Goal: Task Accomplishment & Management: Use online tool/utility

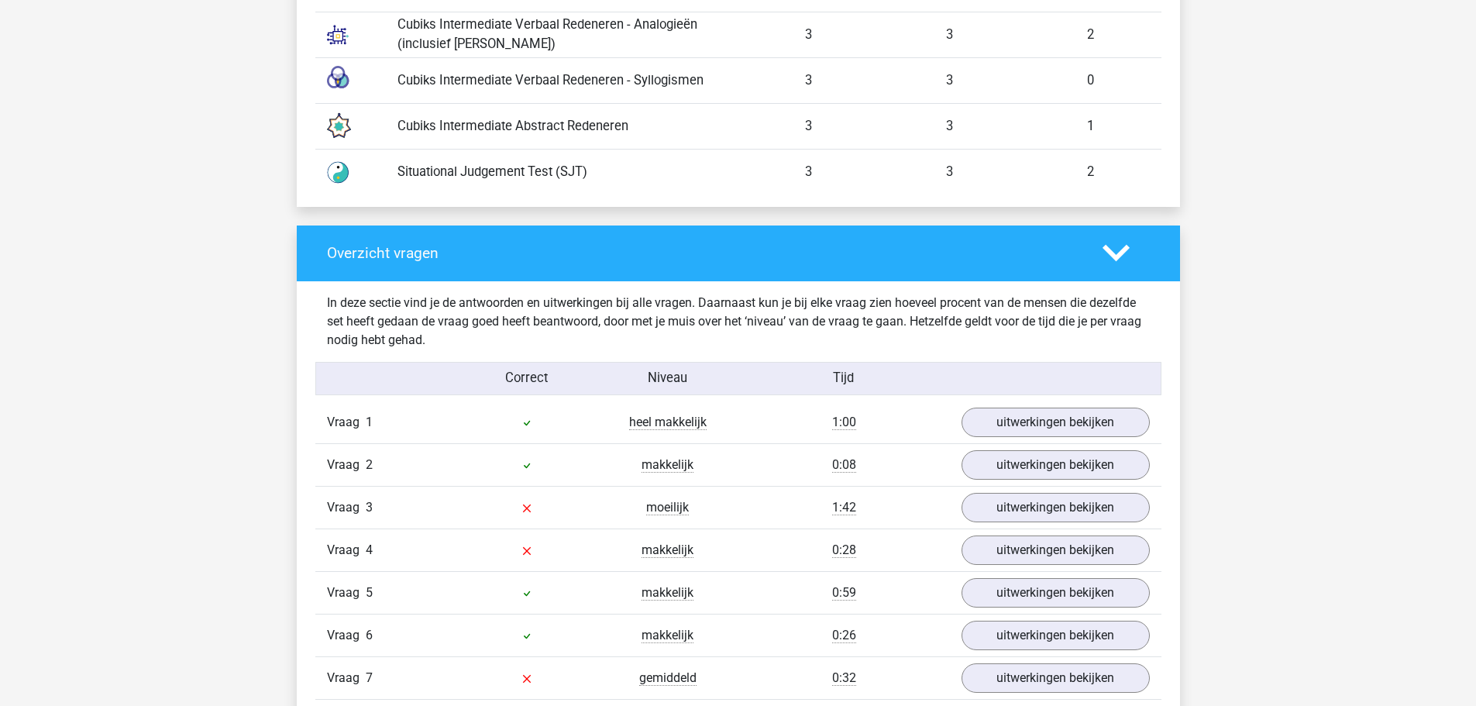
scroll to position [1289, 0]
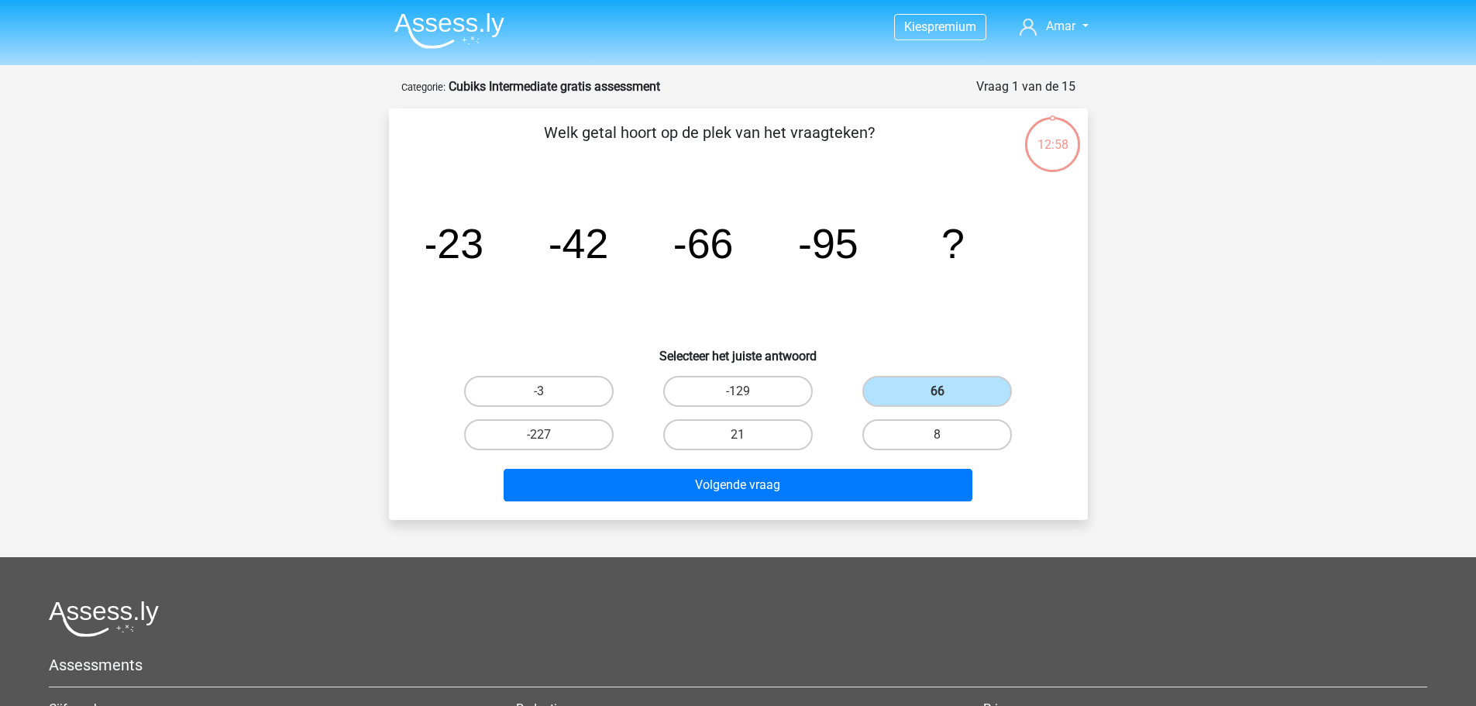
click at [455, 10] on li at bounding box center [443, 27] width 122 height 43
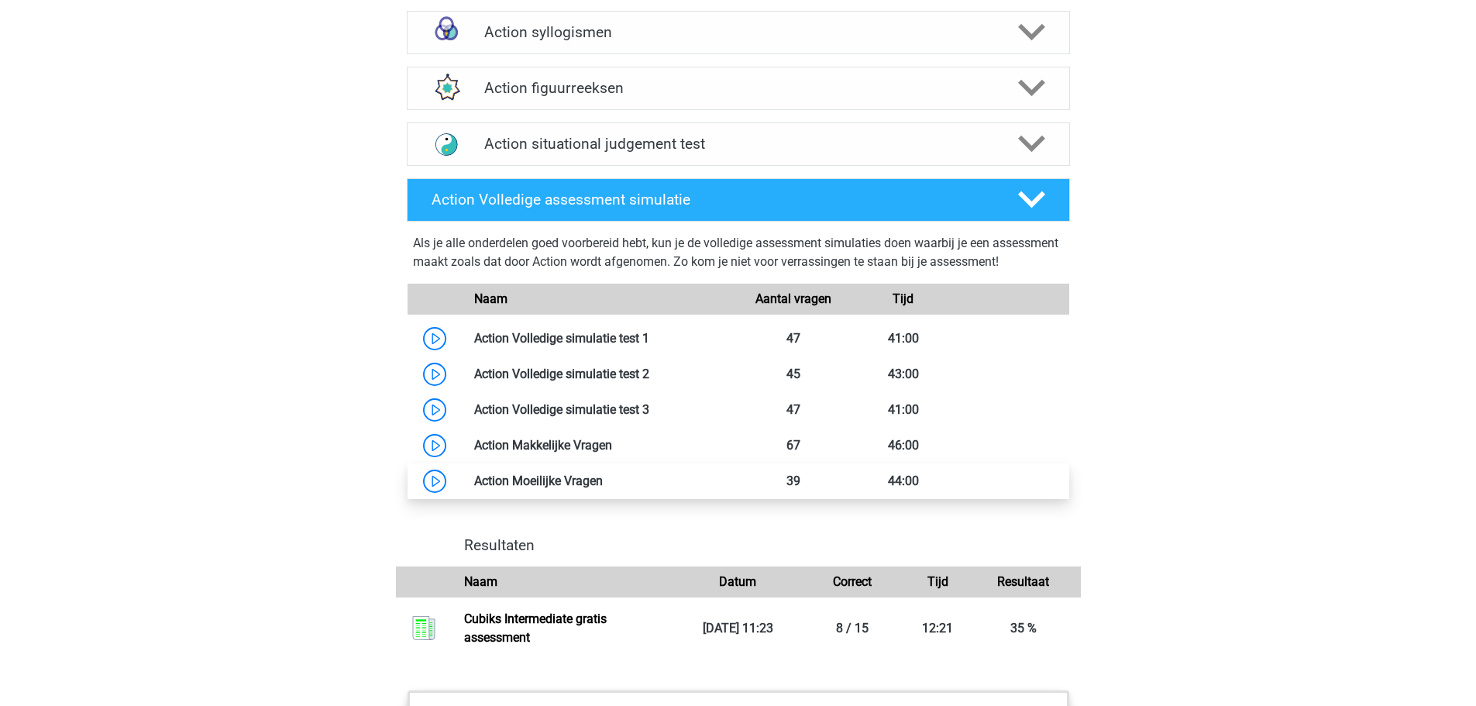
scroll to position [1550, 0]
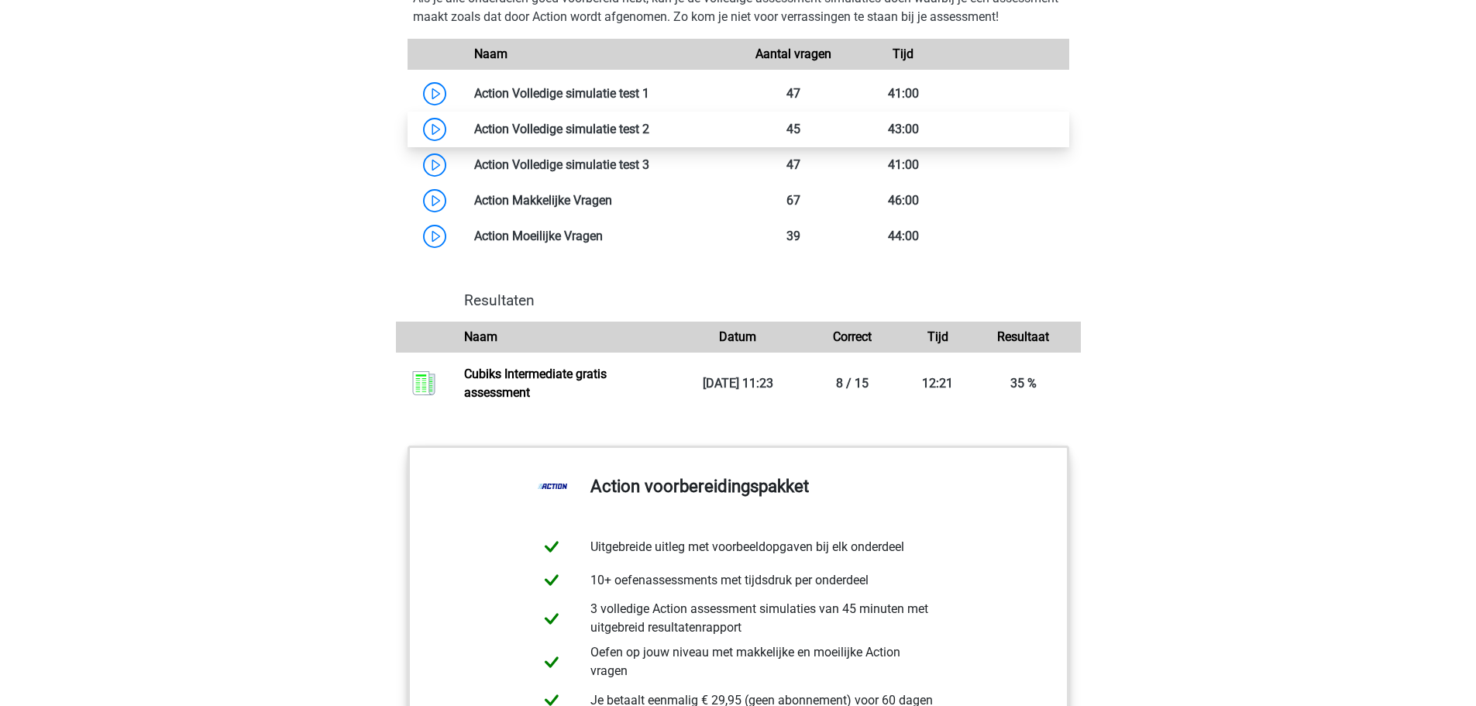
click at [649, 136] on link at bounding box center [649, 129] width 0 height 15
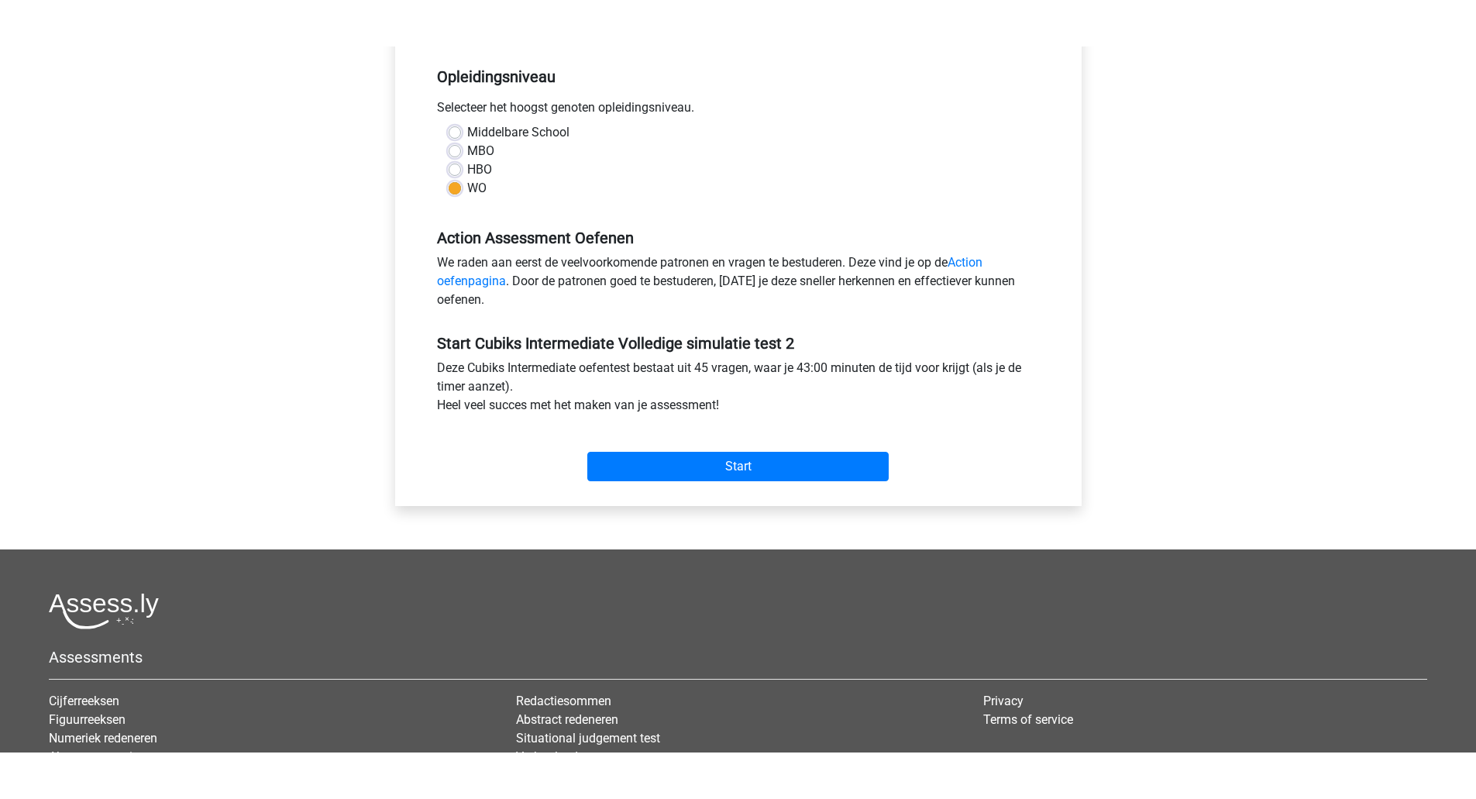
scroll to position [387, 0]
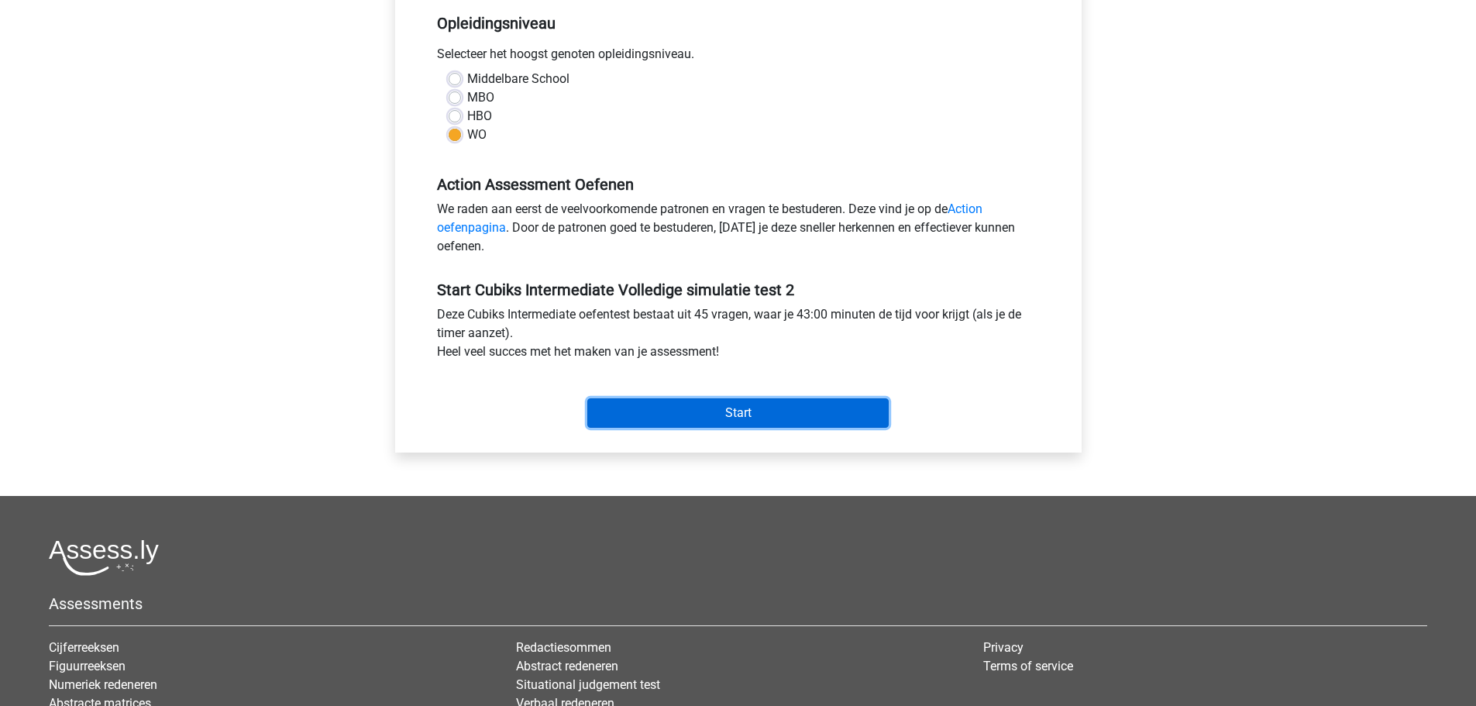
click at [699, 398] on input "Start" at bounding box center [737, 412] width 301 height 29
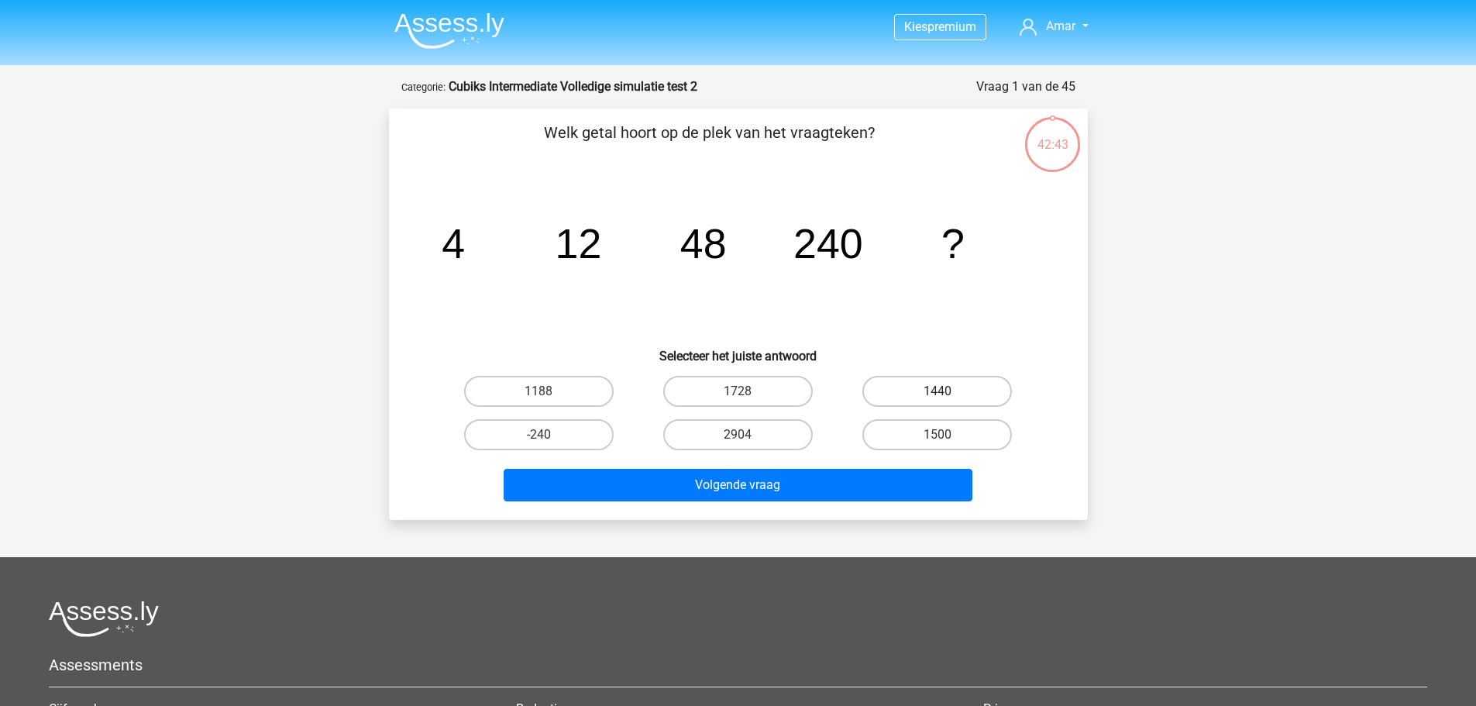
click at [948, 384] on label "1440" at bounding box center [937, 391] width 150 height 31
click at [948, 391] on input "1440" at bounding box center [943, 396] width 10 height 10
radio input "true"
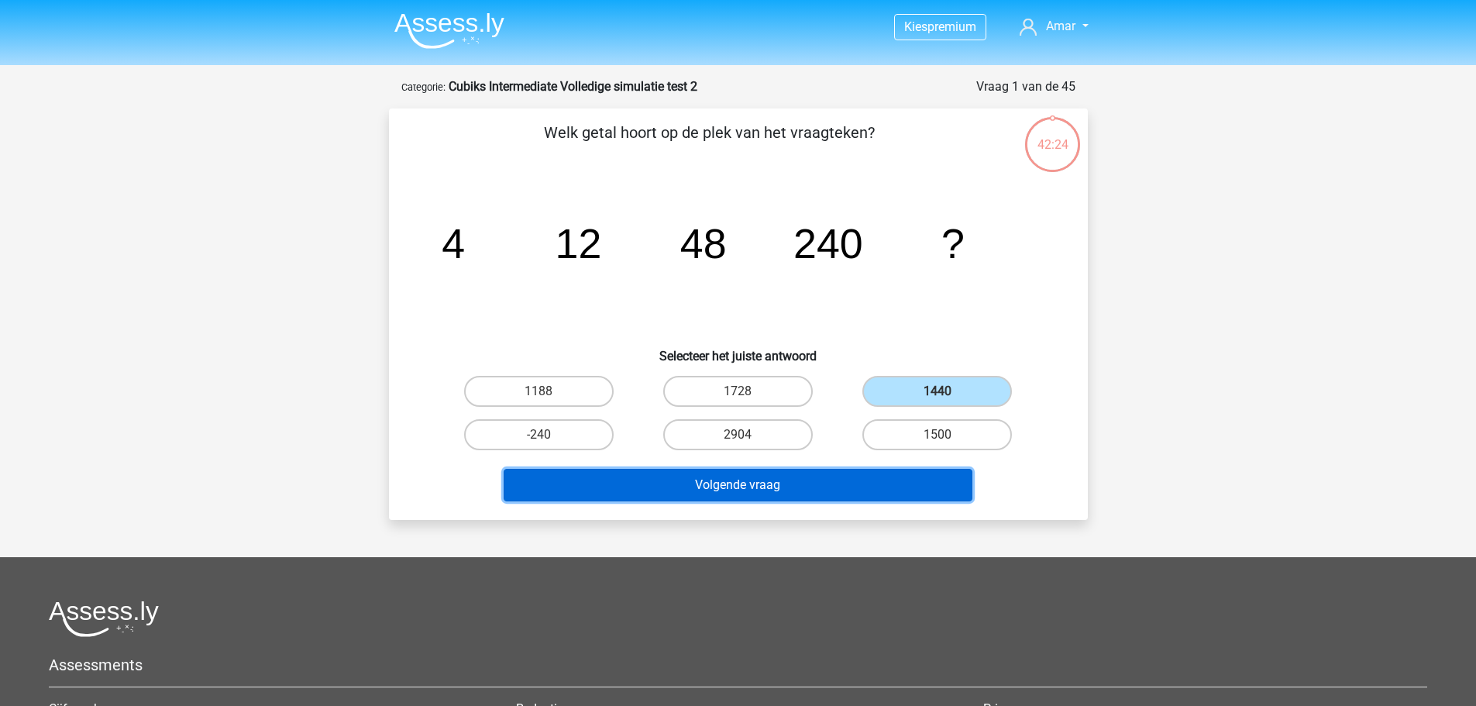
click at [810, 487] on button "Volgende vraag" at bounding box center [738, 485] width 469 height 33
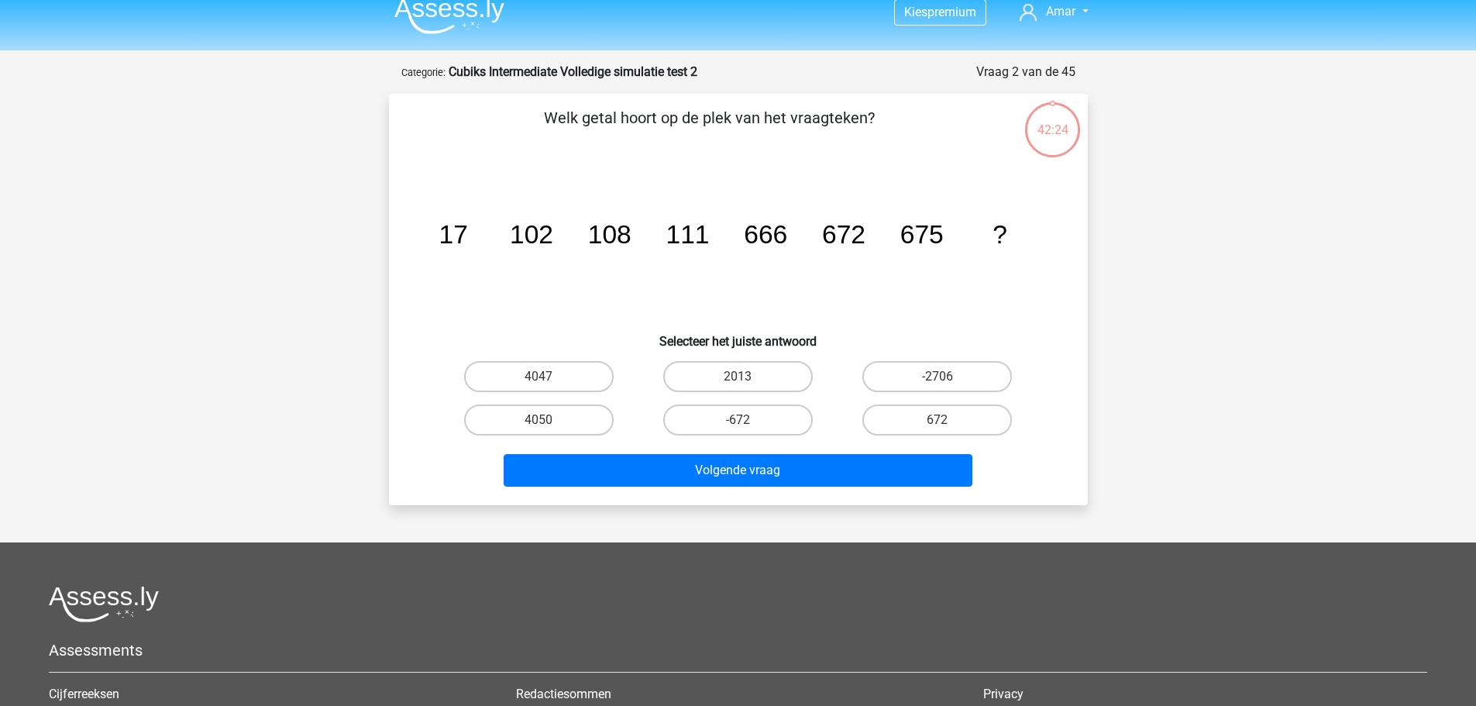
scroll to position [77, 0]
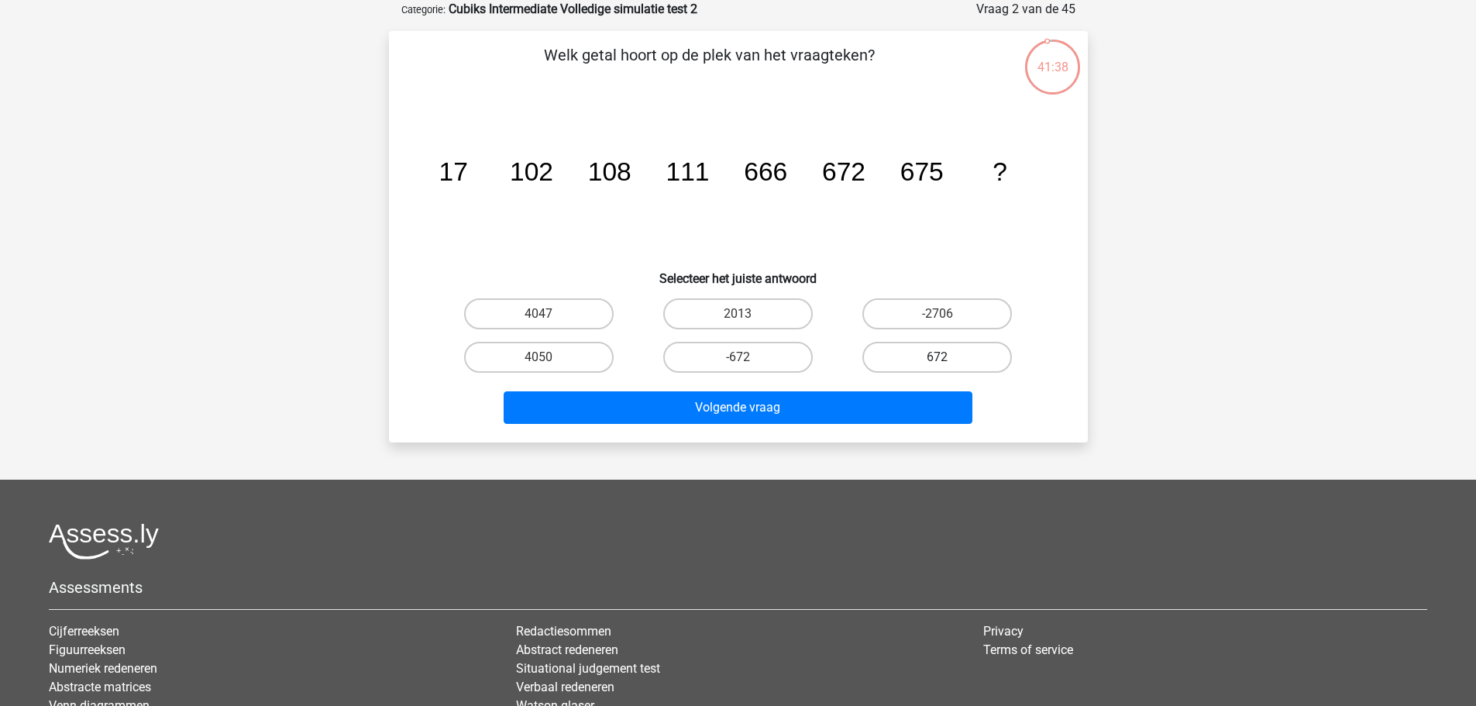
click at [890, 351] on label "672" at bounding box center [937, 357] width 150 height 31
click at [938, 357] on input "672" at bounding box center [943, 362] width 10 height 10
radio input "true"
drag, startPoint x: 921, startPoint y: 209, endPoint x: 897, endPoint y: 217, distance: 25.2
click at [897, 217] on icon "image/svg+xml 17 102 108 111 666 672 675 ?" at bounding box center [738, 180] width 625 height 157
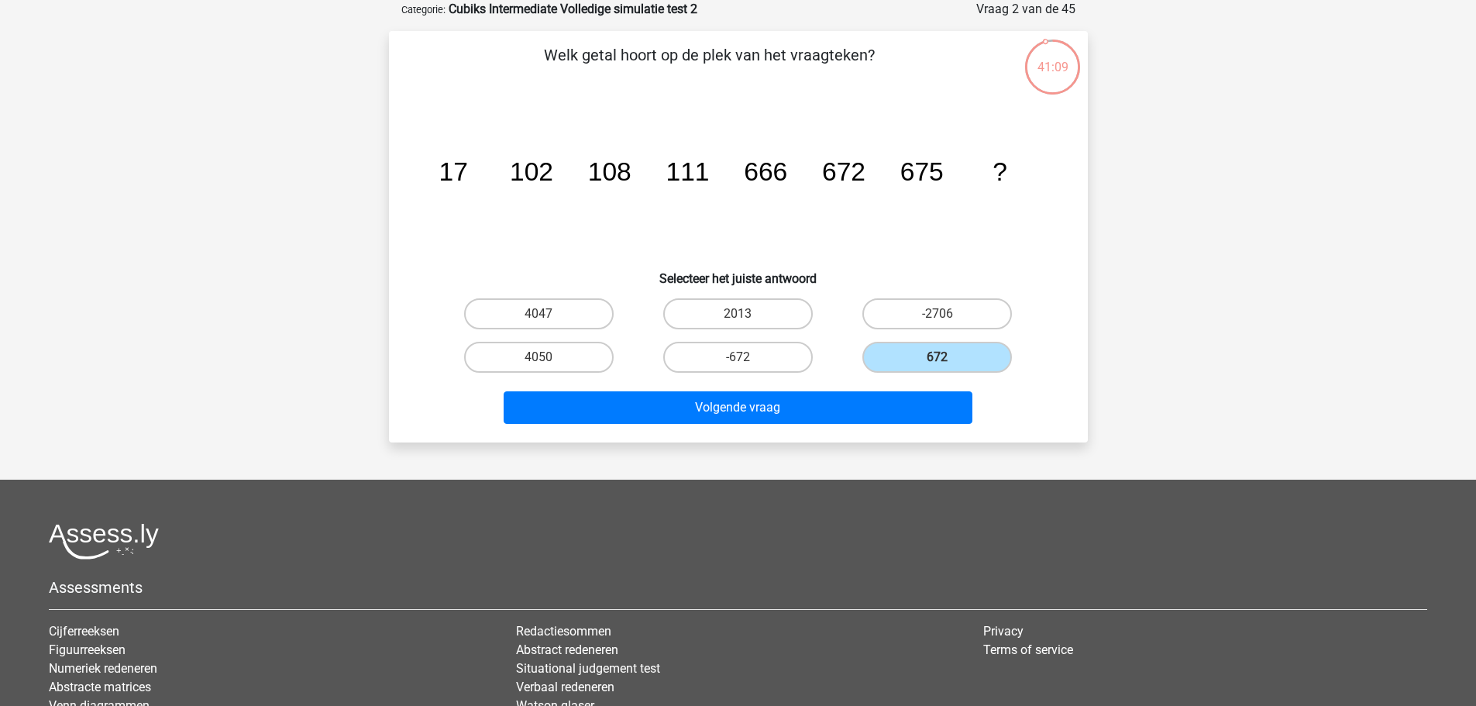
click at [835, 268] on h6 "Selecteer het juiste antwoord" at bounding box center [738, 272] width 649 height 27
click at [515, 357] on label "4050" at bounding box center [539, 357] width 150 height 31
click at [539, 357] on input "4050" at bounding box center [544, 362] width 10 height 10
radio input "true"
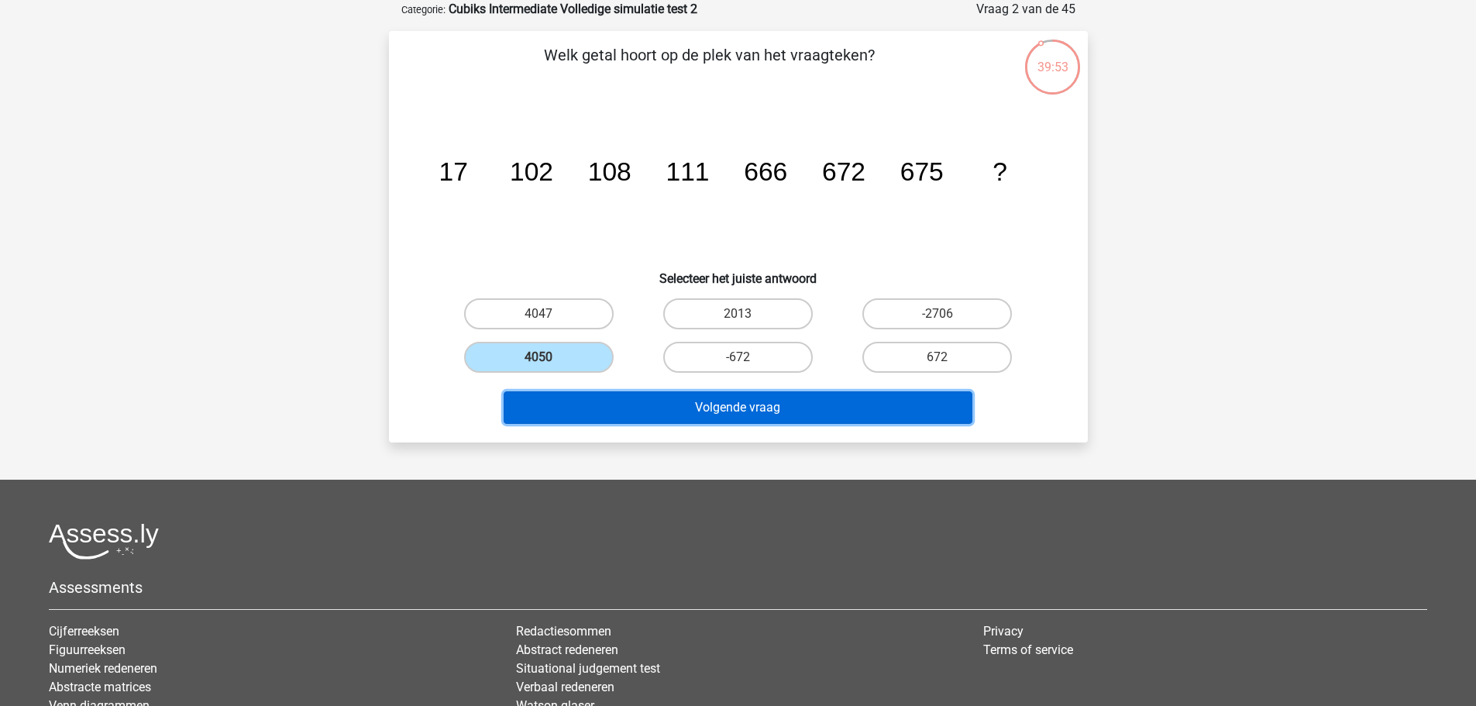
click at [697, 405] on button "Volgende vraag" at bounding box center [738, 407] width 469 height 33
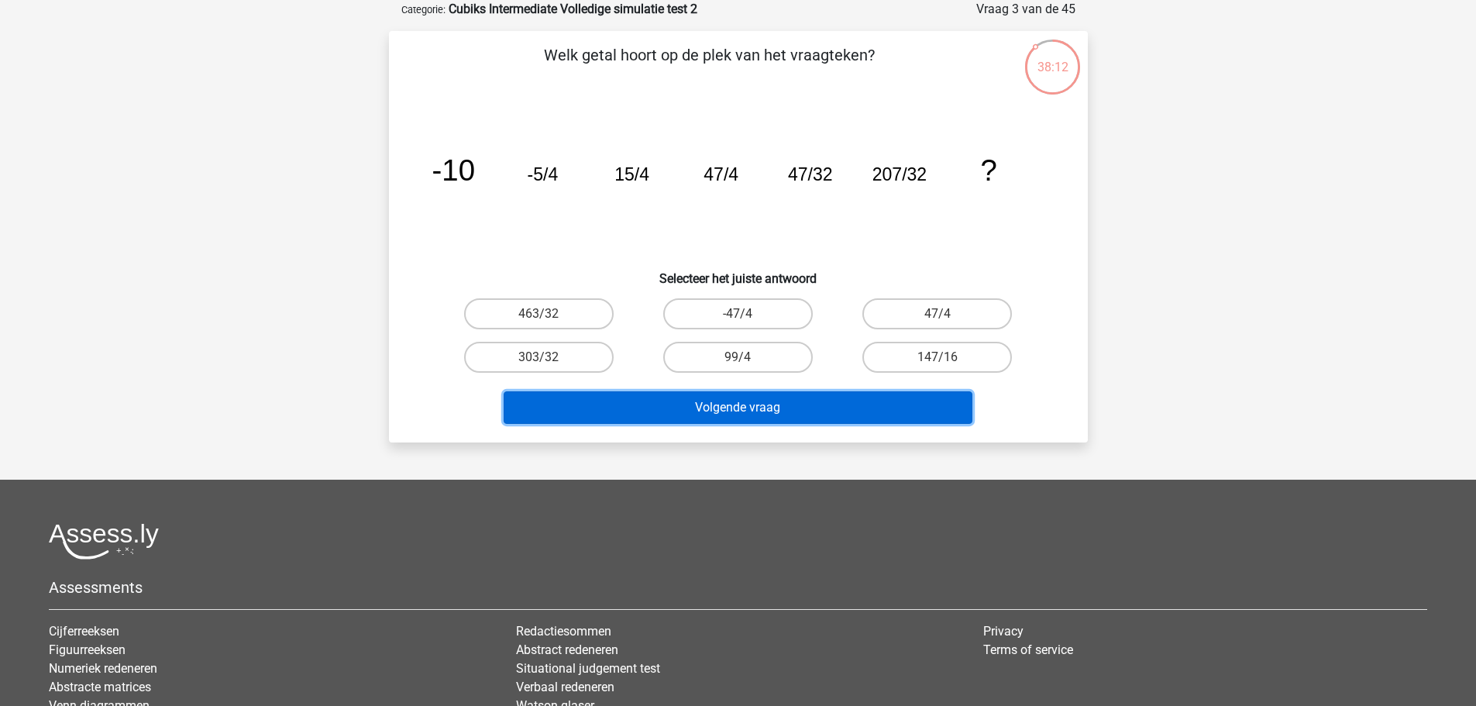
drag, startPoint x: 781, startPoint y: 400, endPoint x: 773, endPoint y: 384, distance: 17.7
click at [781, 400] on button "Volgende vraag" at bounding box center [738, 407] width 469 height 33
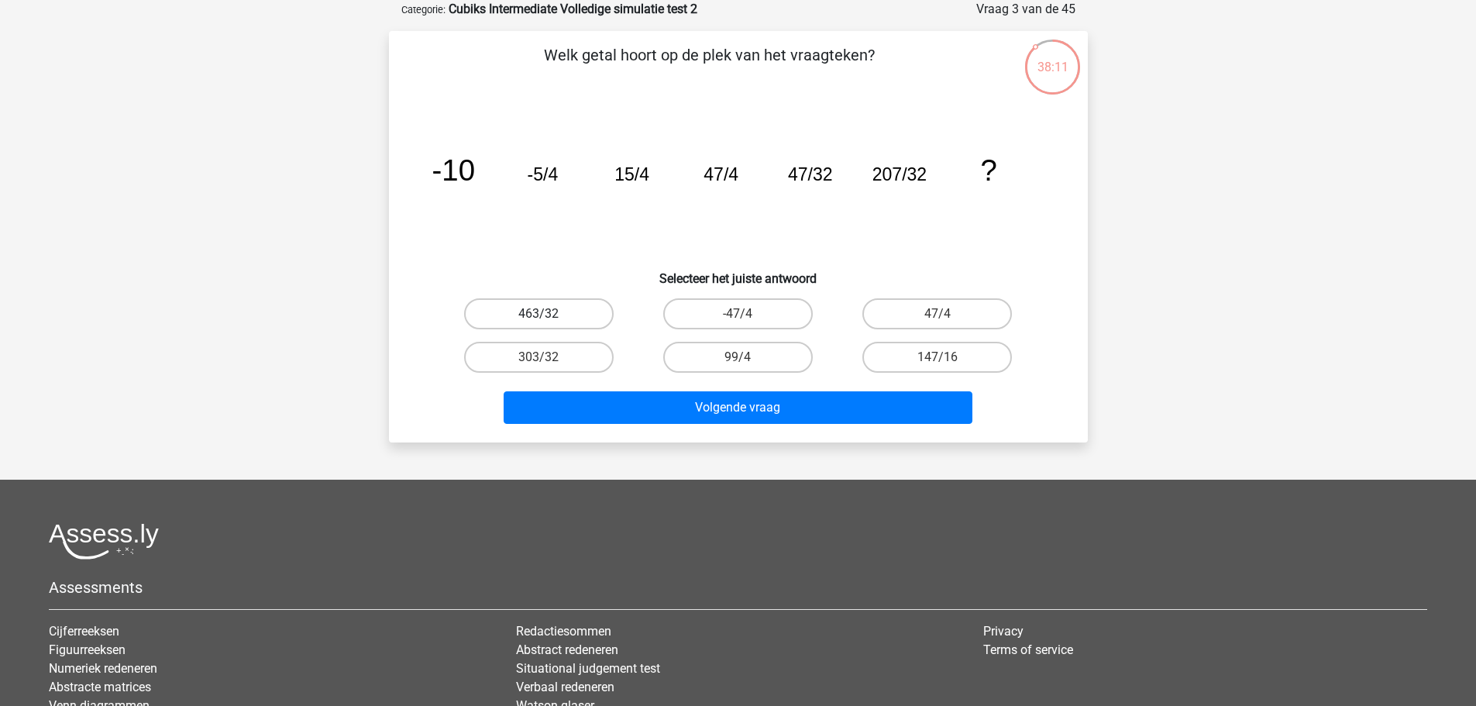
click at [553, 305] on label "463/32" at bounding box center [539, 313] width 150 height 31
click at [549, 314] on input "463/32" at bounding box center [544, 319] width 10 height 10
radio input "true"
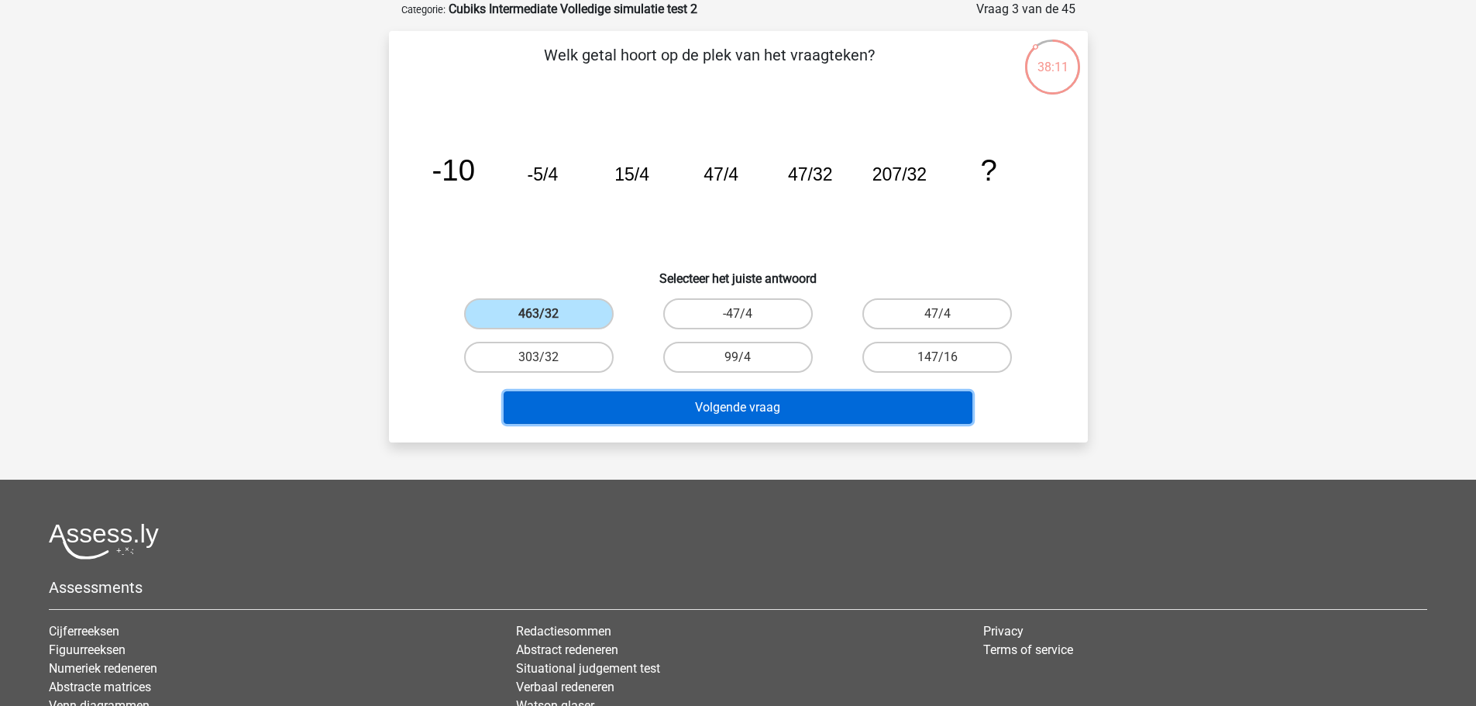
click at [682, 411] on button "Volgende vraag" at bounding box center [738, 407] width 469 height 33
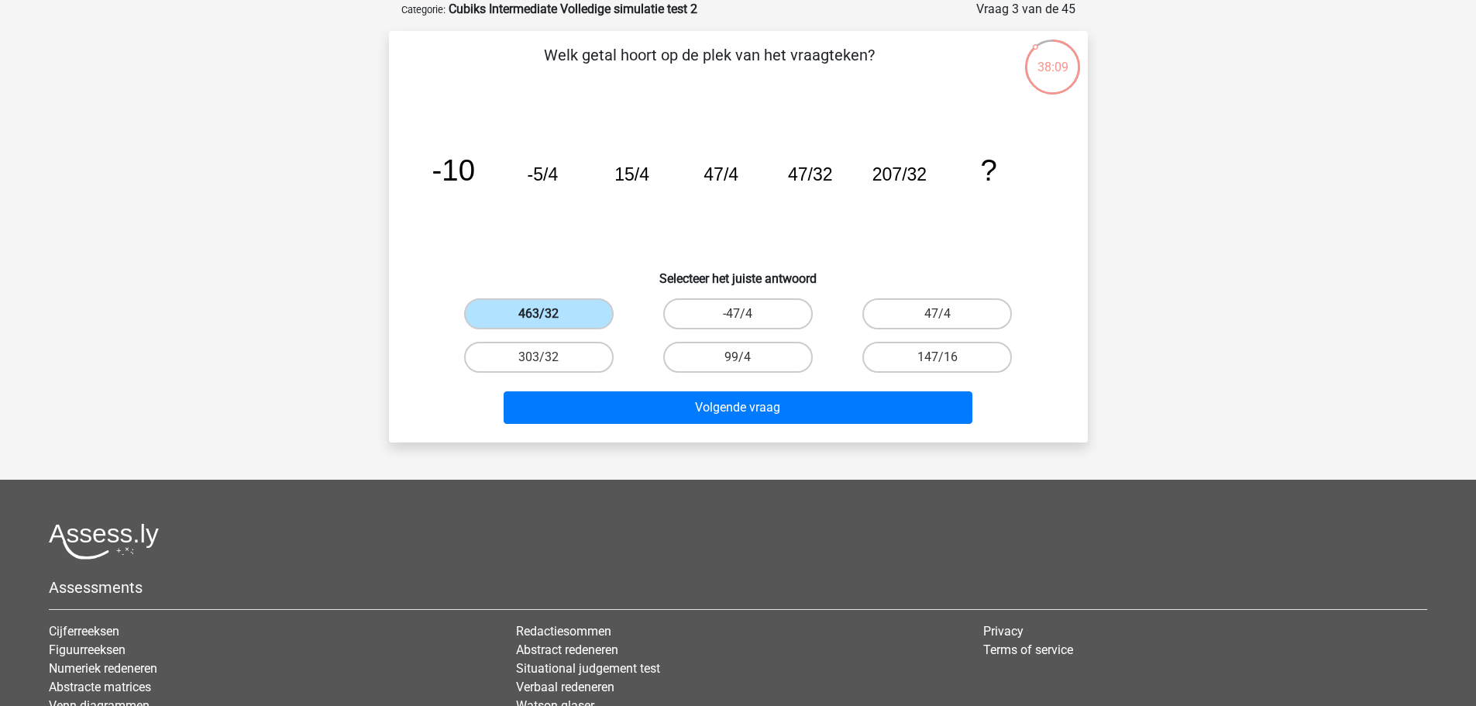
click at [576, 315] on label "463/32" at bounding box center [539, 313] width 150 height 31
click at [549, 315] on input "463/32" at bounding box center [544, 319] width 10 height 10
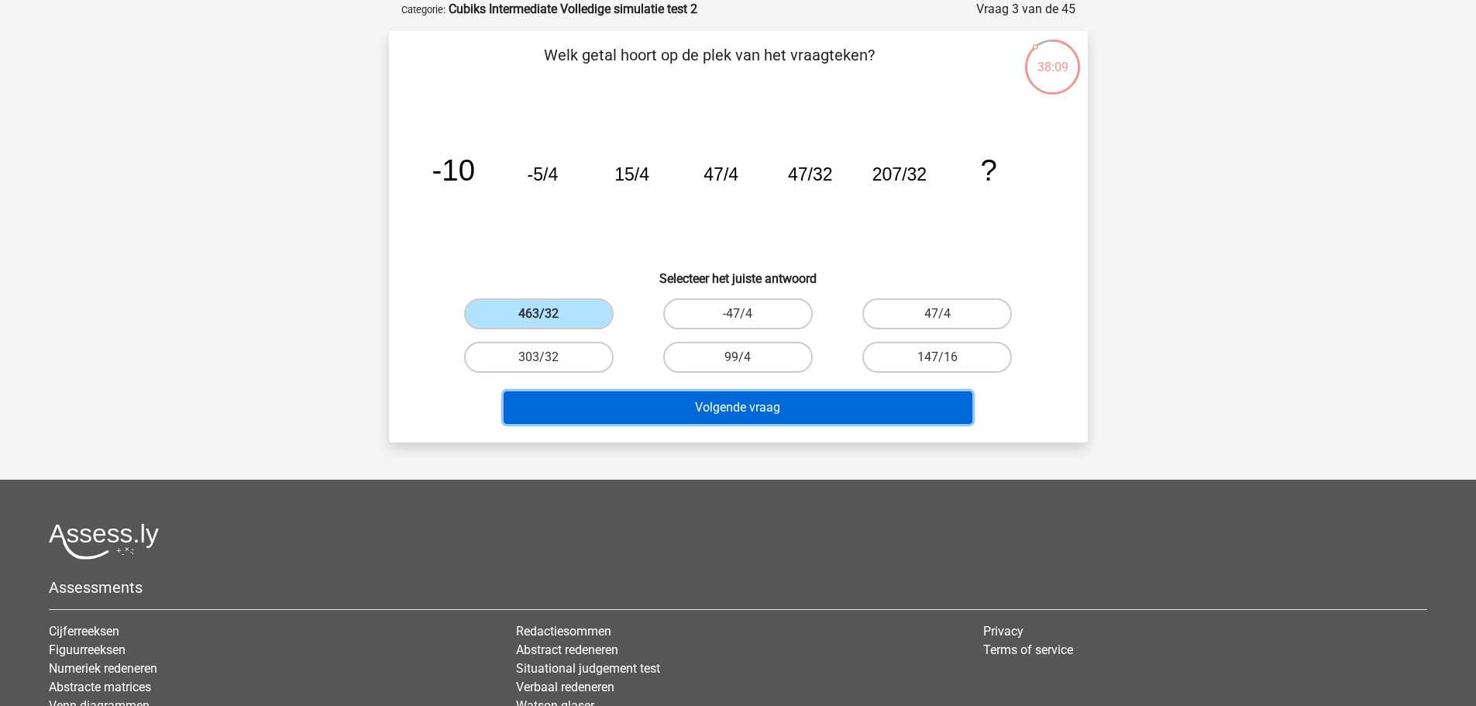
click at [670, 398] on button "Volgende vraag" at bounding box center [738, 407] width 469 height 33
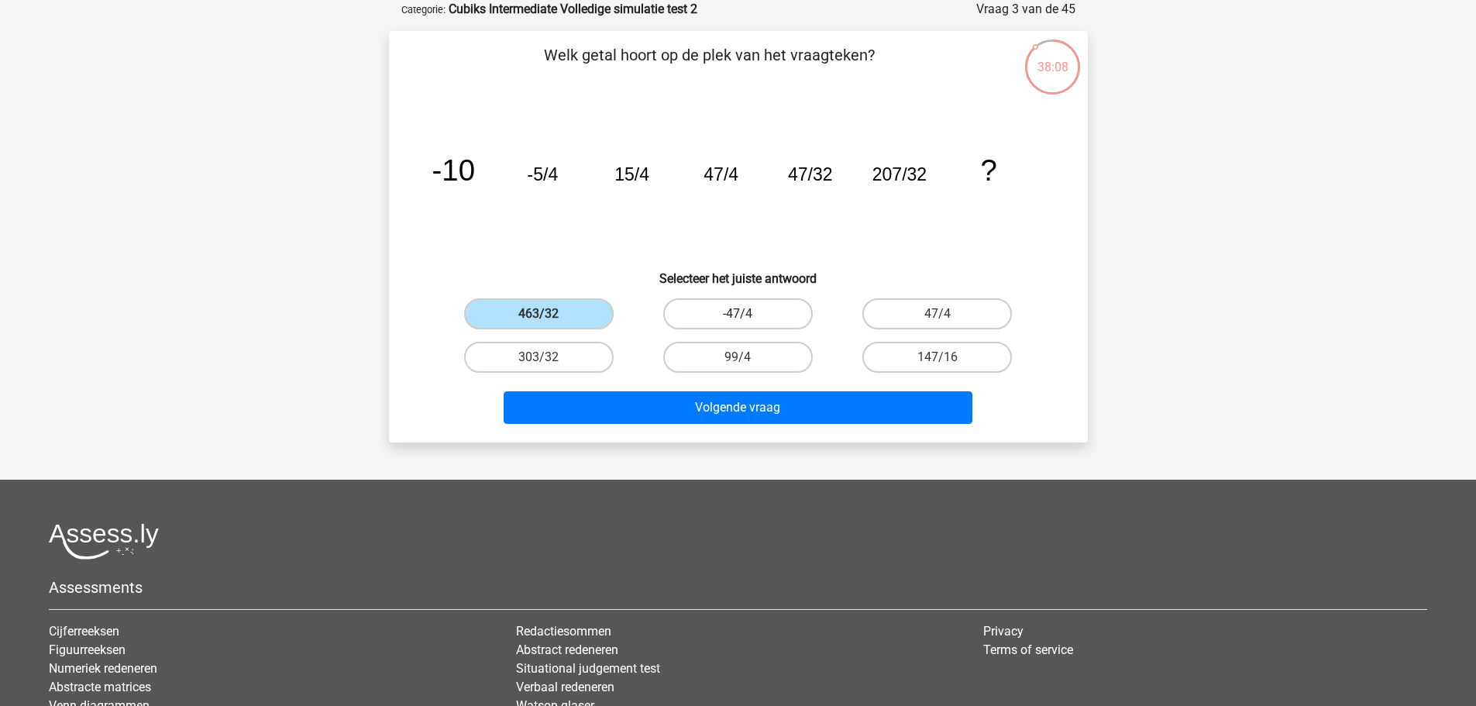
click at [718, 305] on label "-47/4" at bounding box center [738, 313] width 150 height 31
click at [738, 314] on input "-47/4" at bounding box center [743, 319] width 10 height 10
radio input "true"
click at [715, 387] on div "Volgende vraag" at bounding box center [738, 404] width 649 height 51
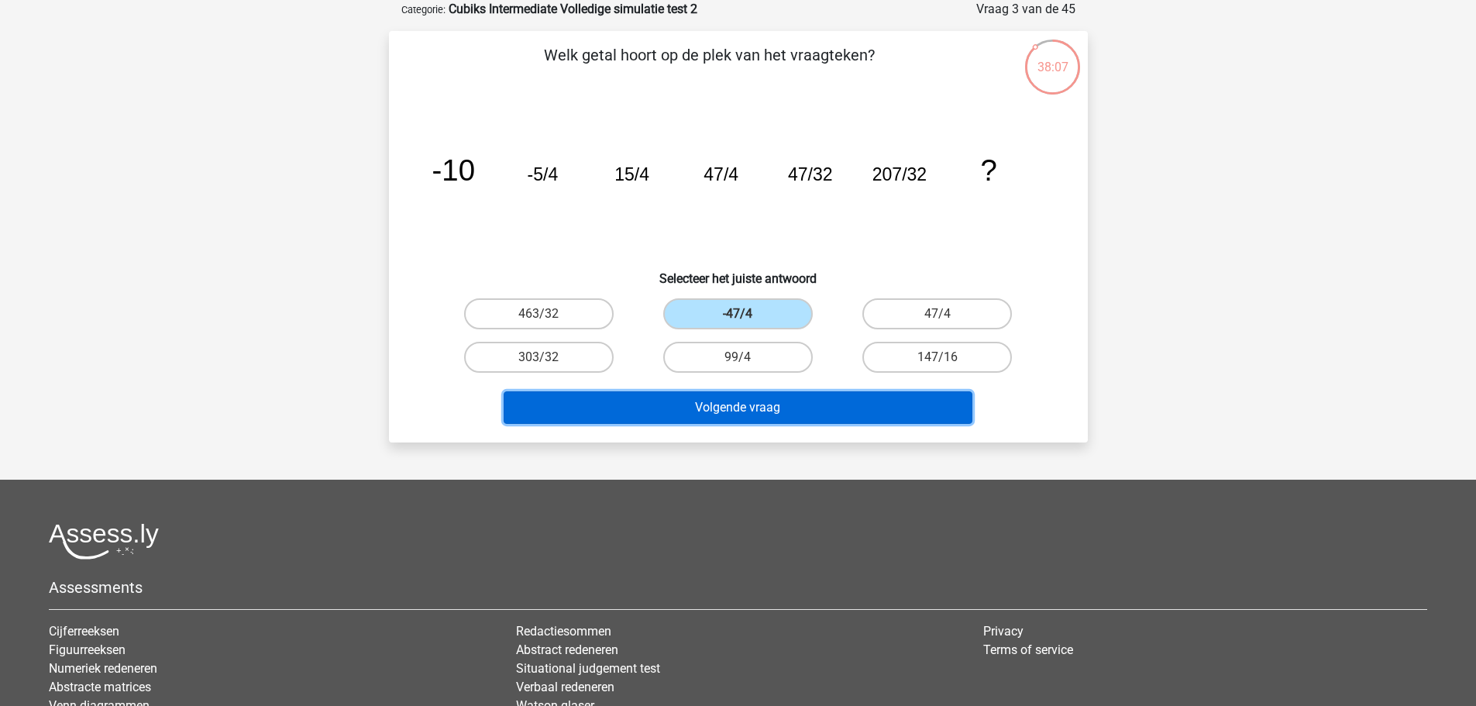
click at [717, 398] on button "Volgende vraag" at bounding box center [738, 407] width 469 height 33
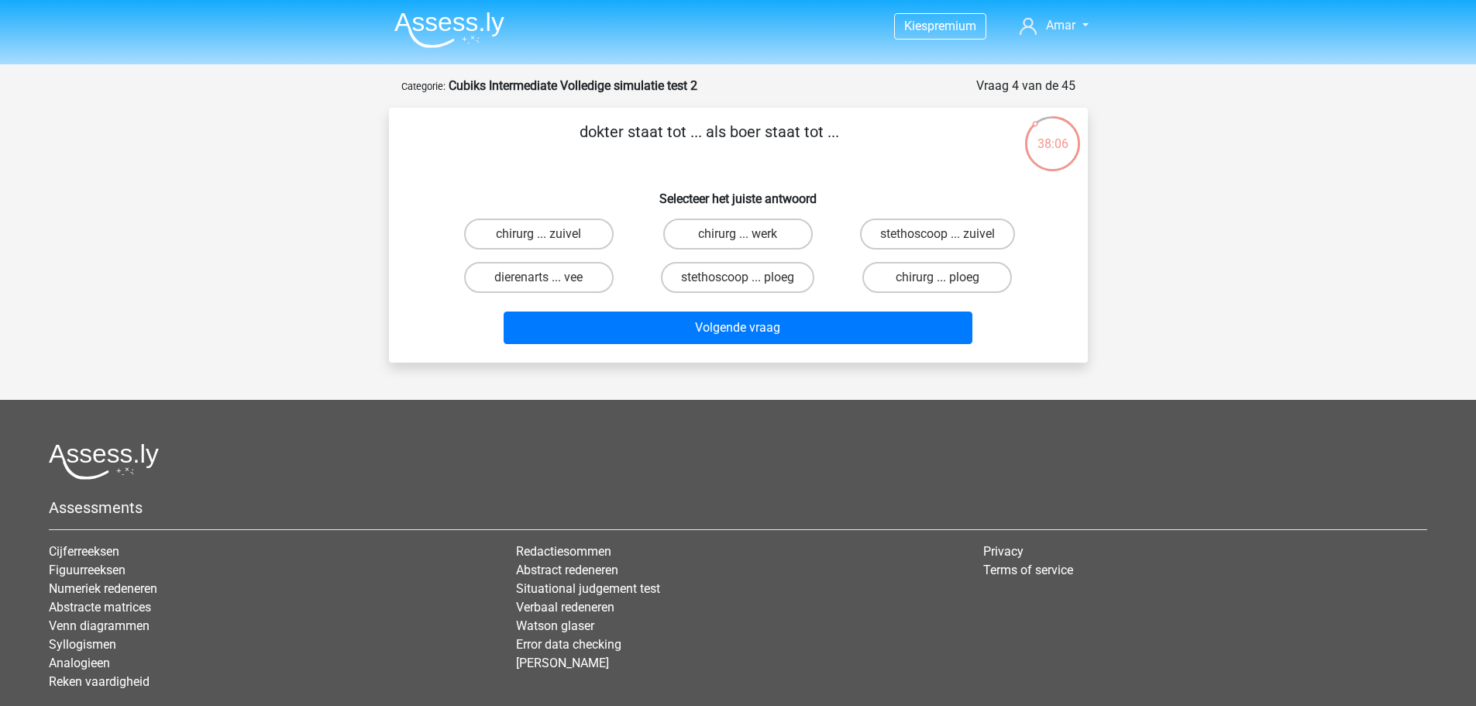
scroll to position [0, 0]
click at [590, 236] on label "chirurg ... zuivel" at bounding box center [539, 234] width 150 height 31
click at [549, 236] on input "chirurg ... zuivel" at bounding box center [544, 240] width 10 height 10
radio input "true"
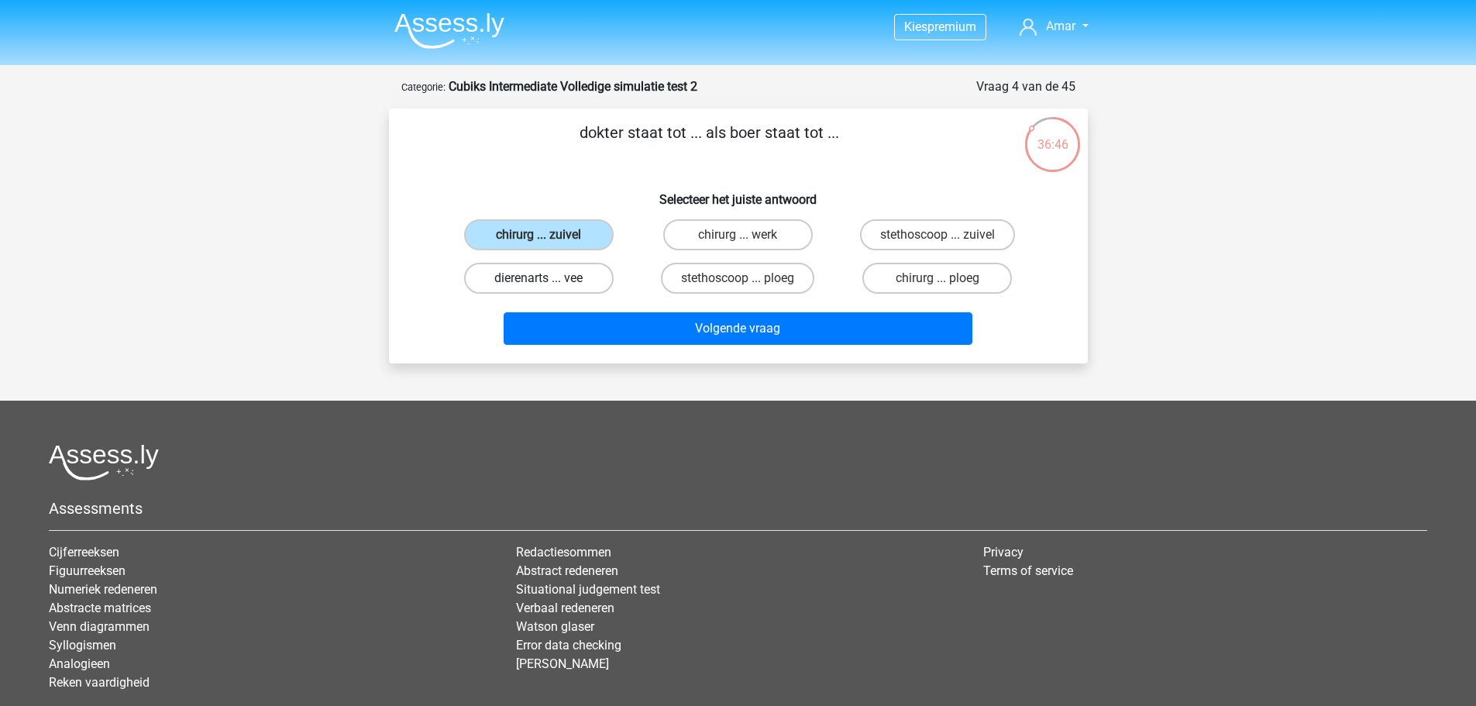
click at [587, 279] on label "dierenarts ... vee" at bounding box center [539, 278] width 150 height 31
click at [549, 279] on input "dierenarts ... vee" at bounding box center [544, 283] width 10 height 10
radio input "true"
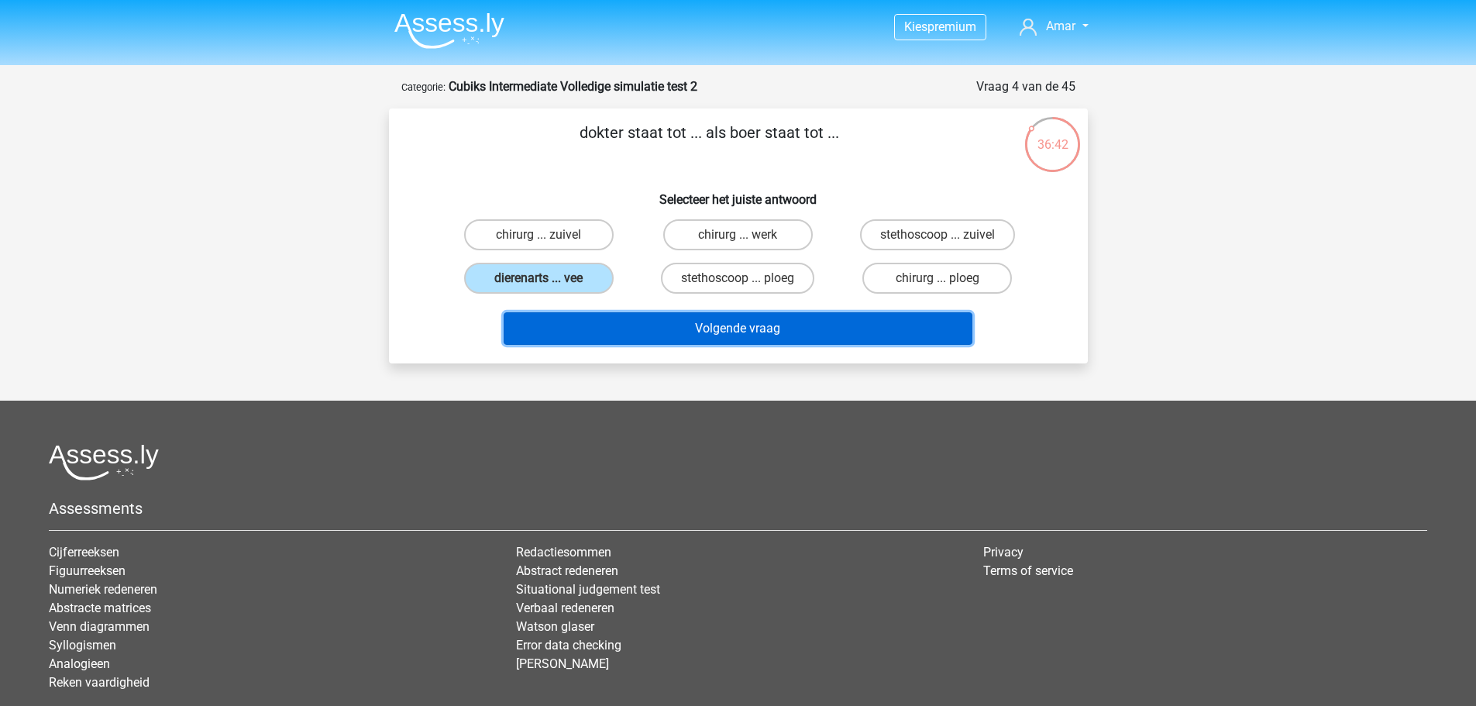
click at [666, 322] on button "Volgende vraag" at bounding box center [738, 328] width 469 height 33
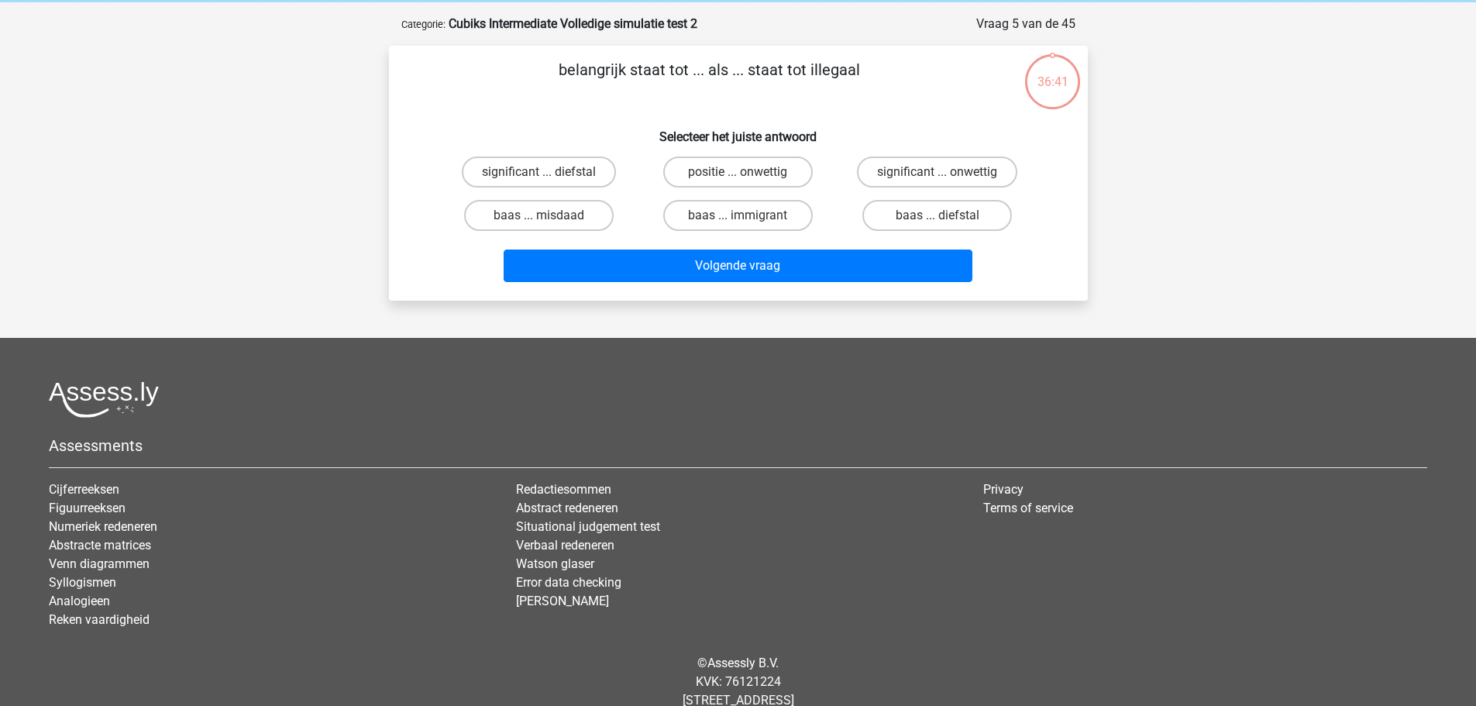
scroll to position [77, 0]
